Goal: Find specific page/section: Find specific page/section

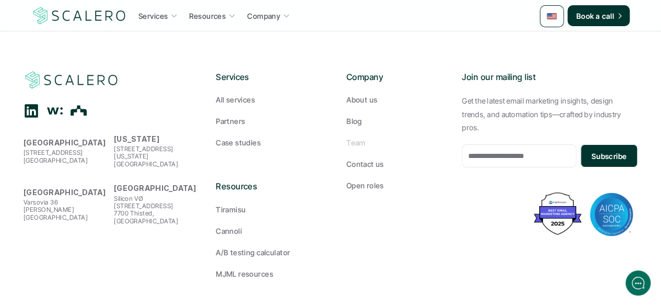
click at [354, 137] on p "Team" at bounding box center [356, 142] width 19 height 11
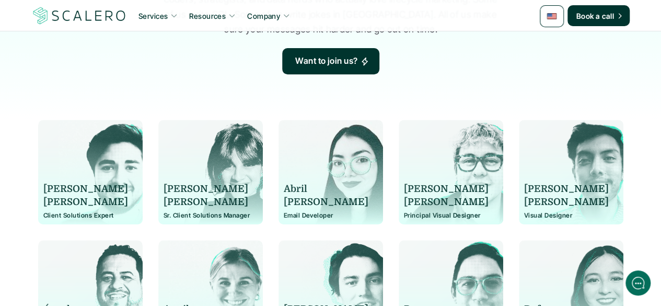
scroll to position [164, 0]
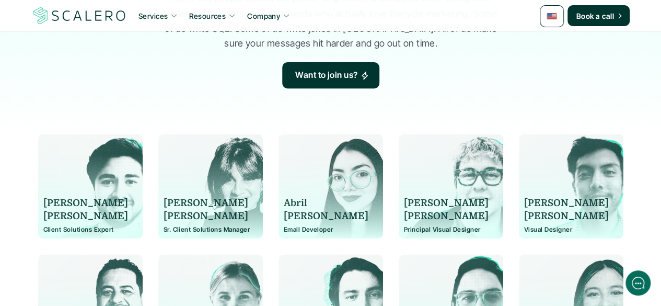
click at [349, 144] on img at bounding box center [331, 186] width 105 height 105
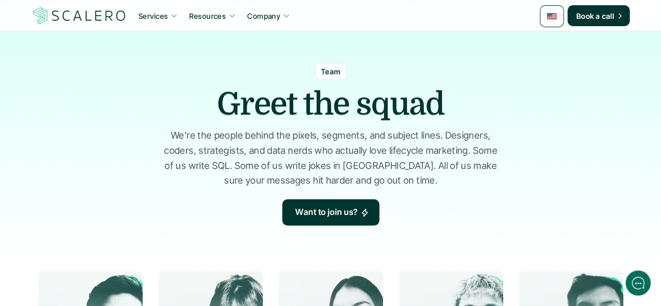
scroll to position [28, 0]
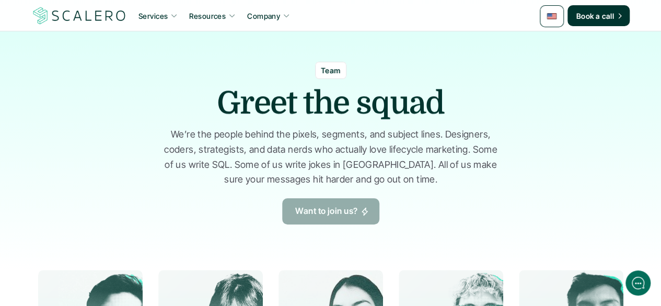
click at [337, 217] on p "Want to join us?" at bounding box center [326, 211] width 63 height 14
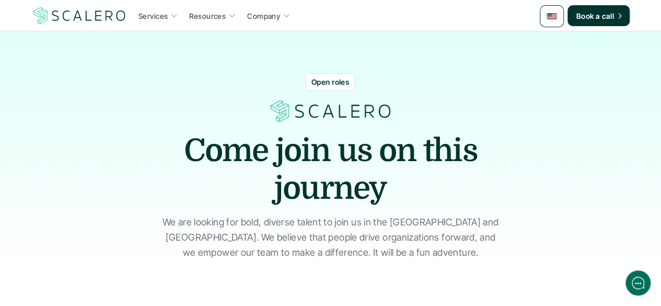
click at [325, 84] on p "Open roles" at bounding box center [331, 81] width 38 height 11
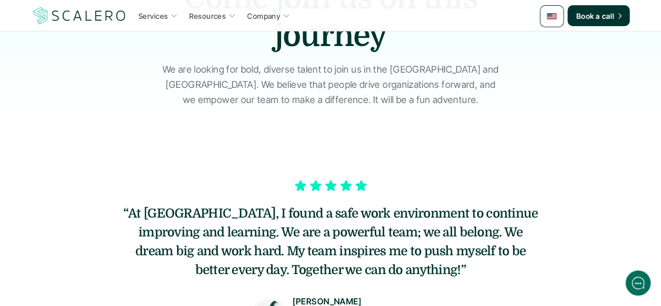
scroll to position [153, 0]
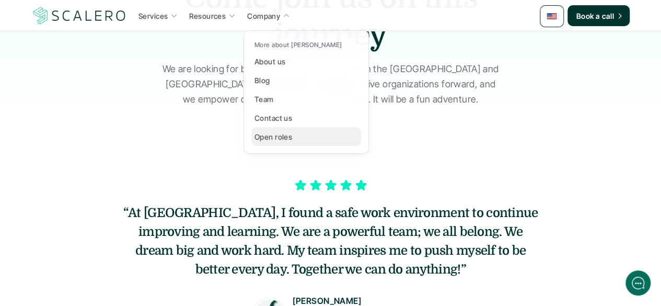
click at [281, 134] on p "Open roles" at bounding box center [274, 136] width 38 height 11
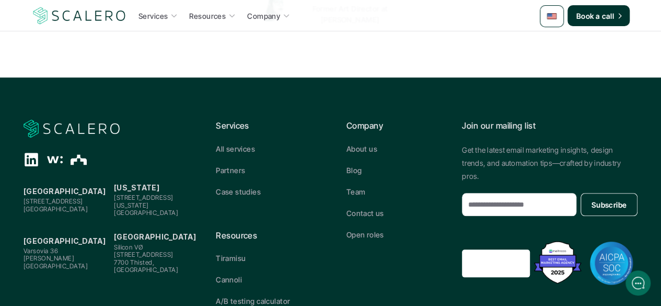
scroll to position [461, 0]
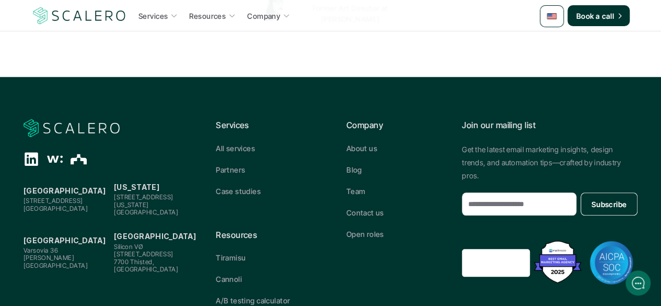
click at [31, 156] on icon at bounding box center [32, 159] width 16 height 16
